Goal: Register for event/course

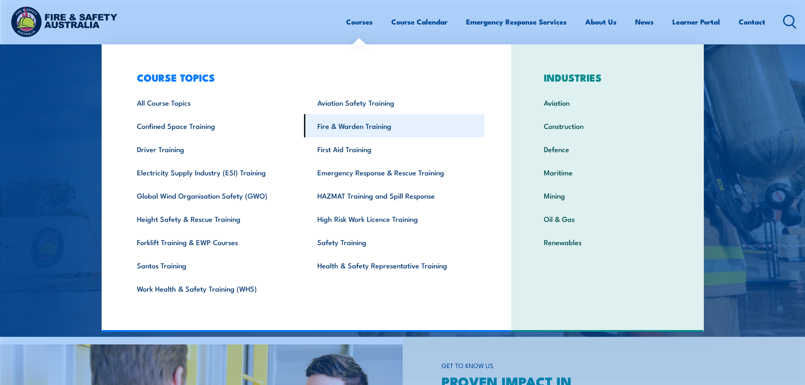
scroll to position [169, 0]
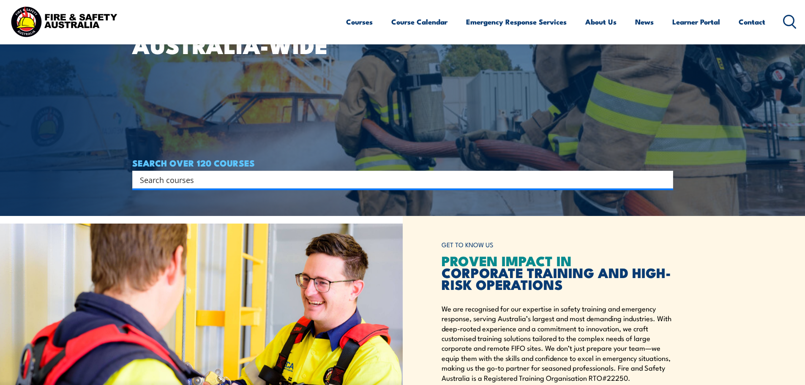
click at [757, 245] on div "GET TO KNOW US PROVEN IMPACT IN CORPORATE TRAINING AND HIGH-RISK OPERATIONS We …" at bounding box center [604, 332] width 403 height 233
click at [518, 180] on input "Search input" at bounding box center [397, 179] width 515 height 13
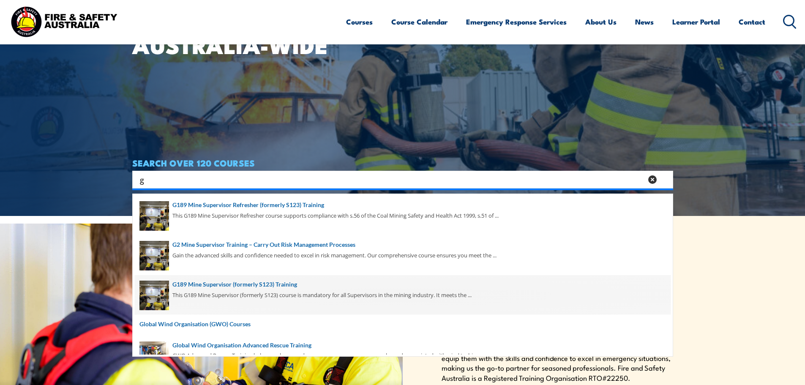
type input "g"
click at [280, 287] on span at bounding box center [403, 295] width 536 height 40
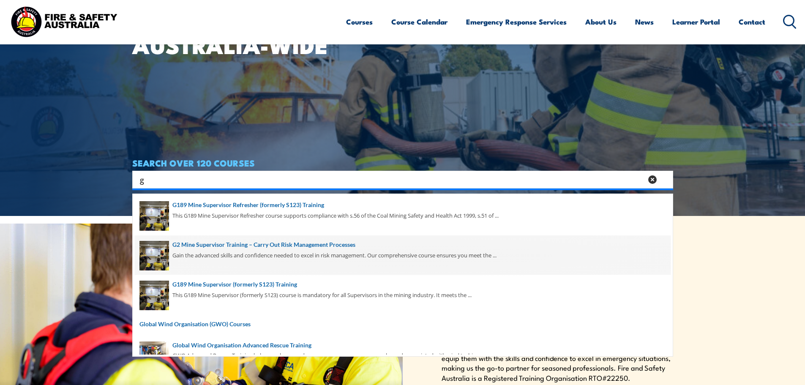
click at [278, 253] on span at bounding box center [403, 256] width 536 height 40
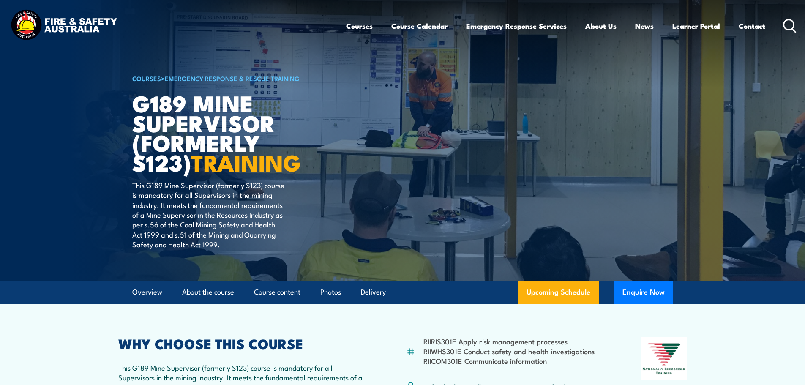
drag, startPoint x: 577, startPoint y: 291, endPoint x: 585, endPoint y: 169, distance: 122.5
click at [577, 291] on link "Upcoming Schedule" at bounding box center [558, 292] width 81 height 23
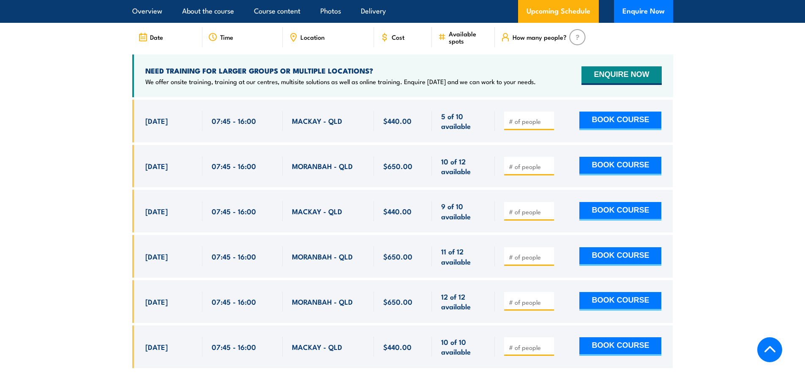
scroll to position [1483, 0]
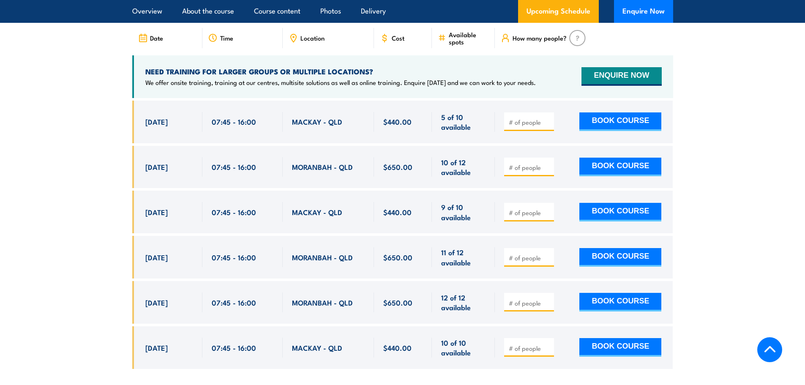
drag, startPoint x: 144, startPoint y: 111, endPoint x: 359, endPoint y: 112, distance: 215.6
click at [359, 112] on div "[DATE] 07:45 - 07:45" at bounding box center [402, 122] width 541 height 43
click at [739, 176] on section "UPCOMING SCHEDULE FOR - "G189 Mine Supervisor (formerly S123) Training" 24/09/2…" at bounding box center [402, 175] width 805 height 411
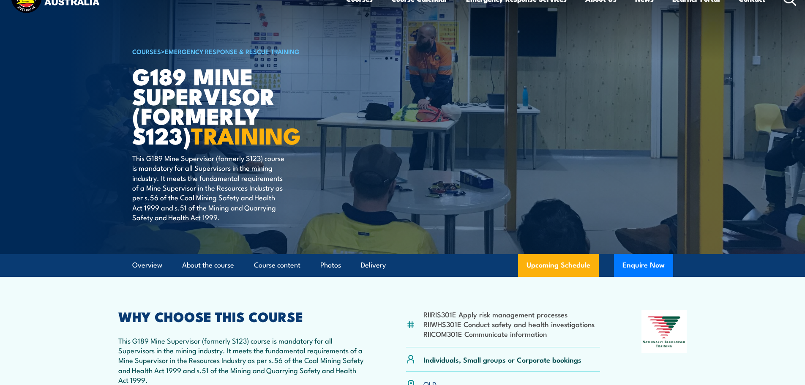
scroll to position [0, 0]
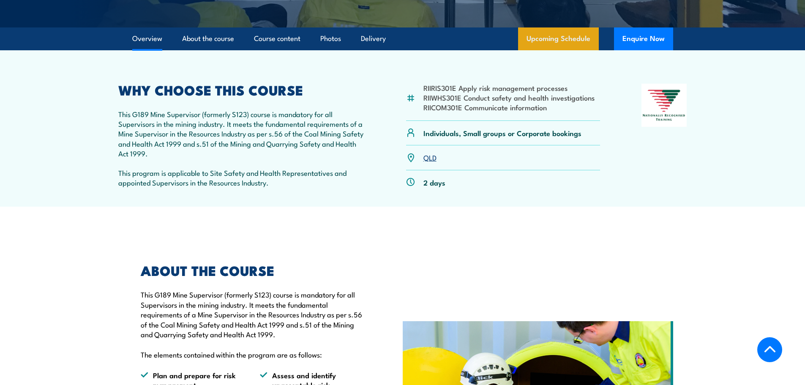
click at [545, 50] on article "RIIRIS301E Apply risk management processes RIIWHS301E Conduct safety and health…" at bounding box center [403, 128] width 592 height 157
click at [545, 42] on link "Upcoming Schedule" at bounding box center [558, 38] width 81 height 23
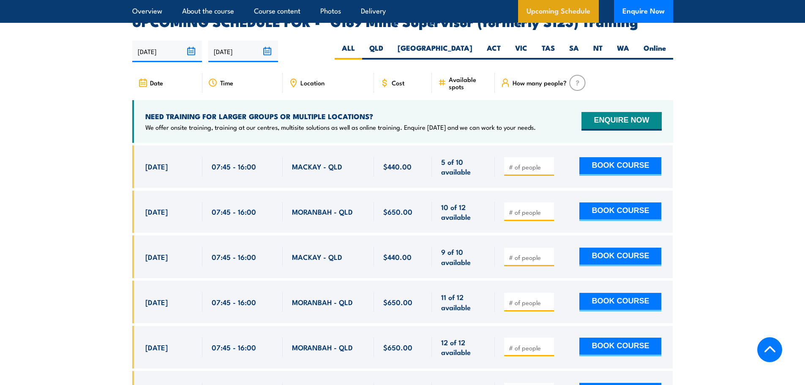
scroll to position [1441, 0]
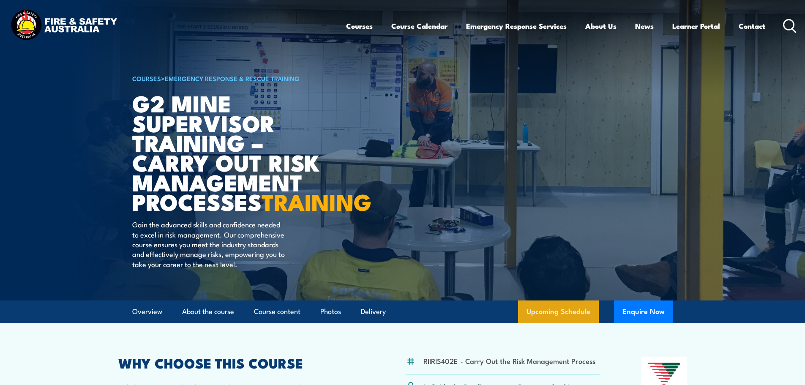
click at [575, 323] on link "Upcoming Schedule" at bounding box center [558, 312] width 81 height 23
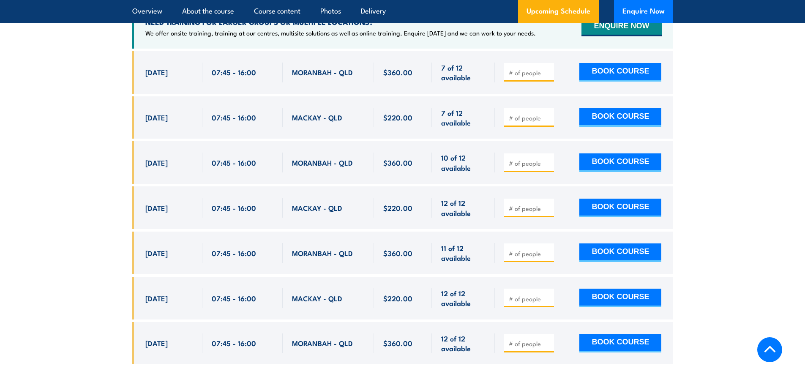
scroll to position [1660, 0]
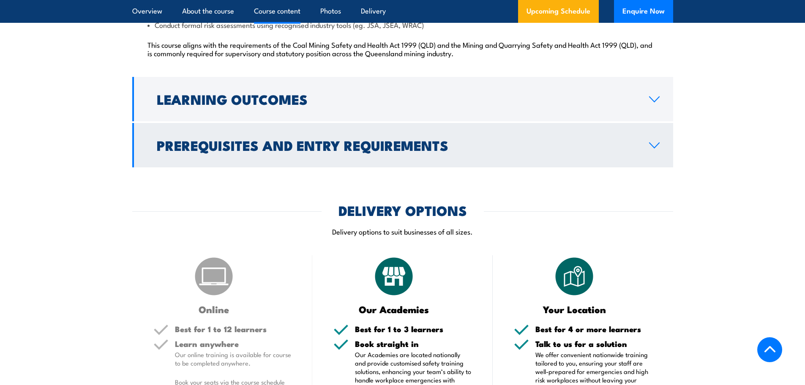
click at [301, 151] on h2 "Prerequisites and Entry Requirements" at bounding box center [396, 145] width 479 height 12
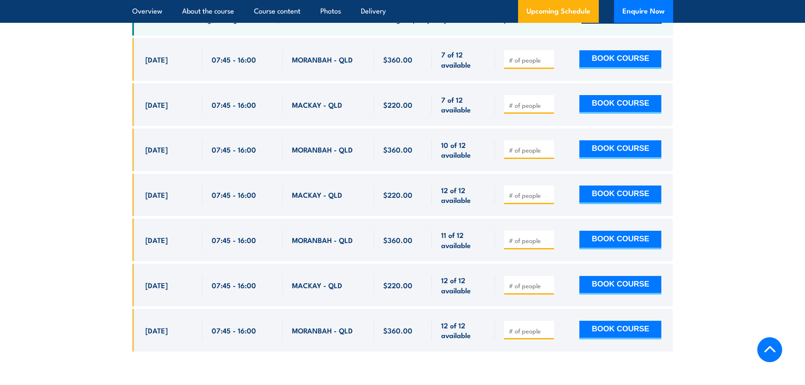
scroll to position [1605, 0]
